Goal: Information Seeking & Learning: Learn about a topic

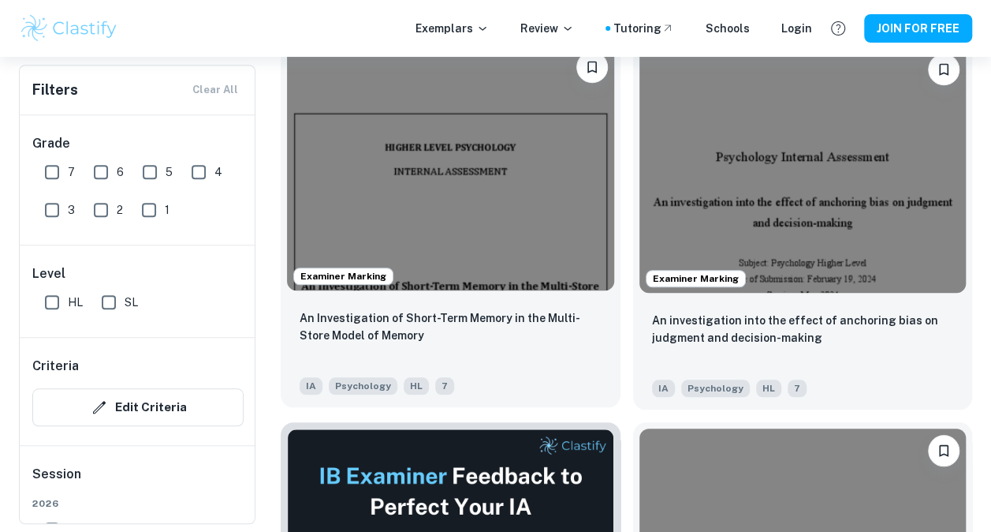
scroll to position [550, 0]
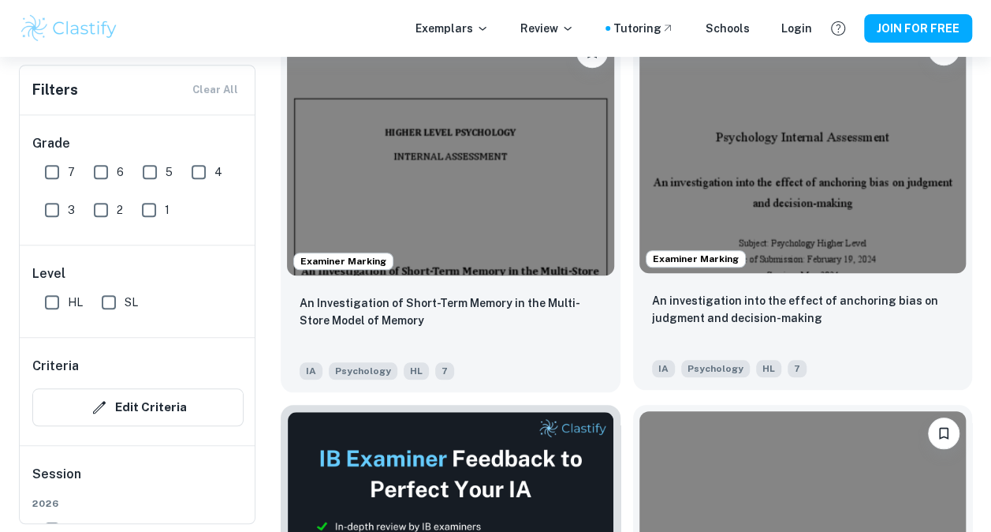
click at [771, 165] on img at bounding box center [803, 150] width 327 height 245
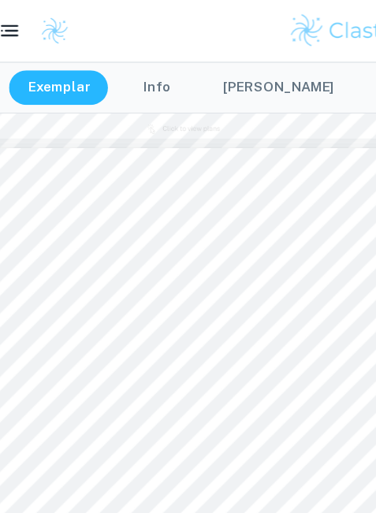
scroll to position [1093, 11]
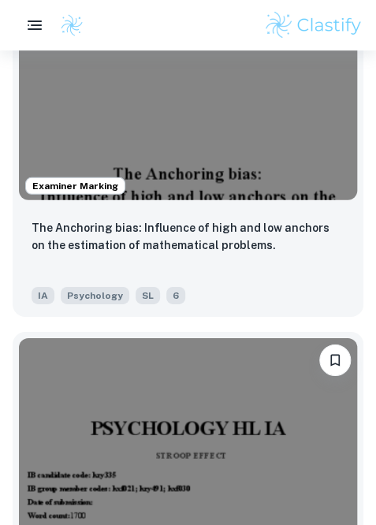
scroll to position [1880, 0]
click at [246, 146] on img at bounding box center [188, 74] width 338 height 254
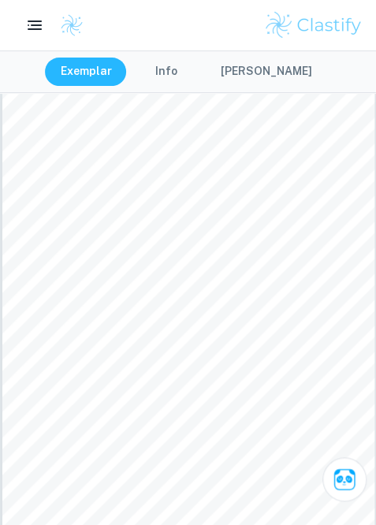
scroll to position [67, 0]
